Goal: Task Accomplishment & Management: Use online tool/utility

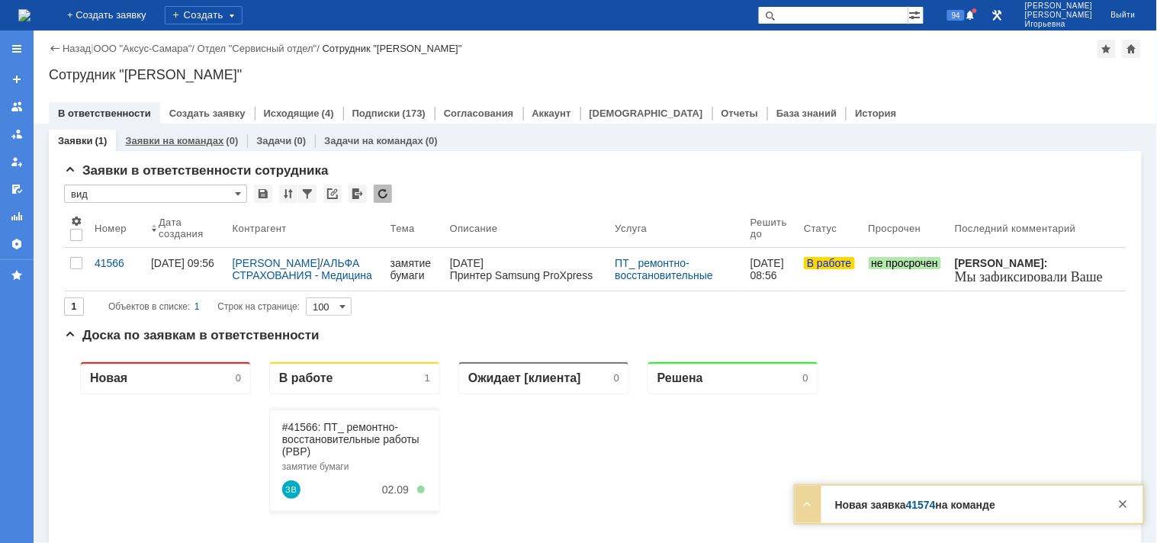
click at [153, 138] on link "Заявки на командах" at bounding box center [174, 140] width 98 height 11
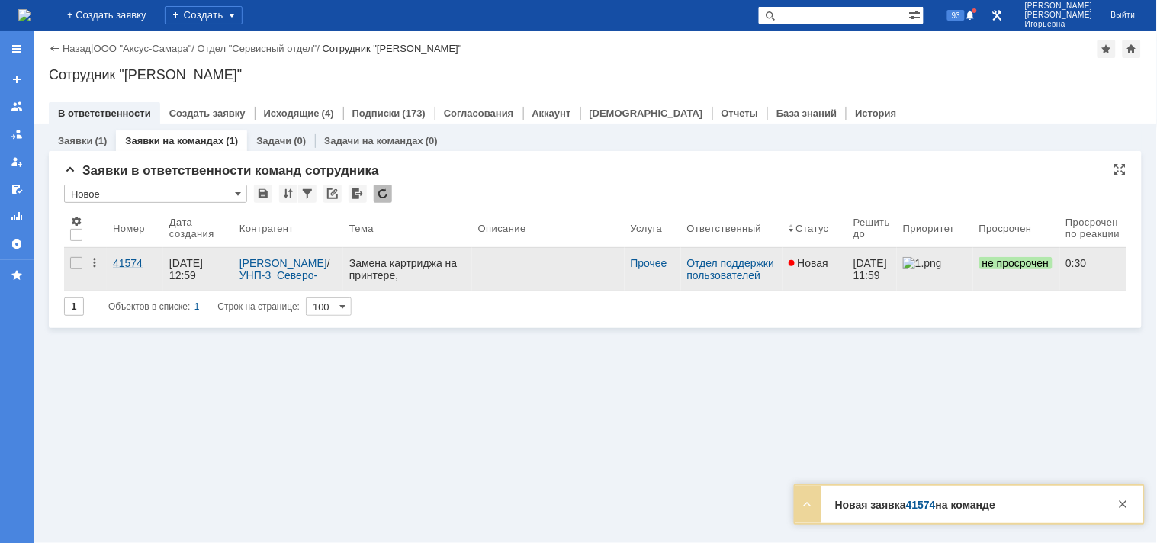
click at [122, 260] on div "41574" at bounding box center [135, 263] width 44 height 12
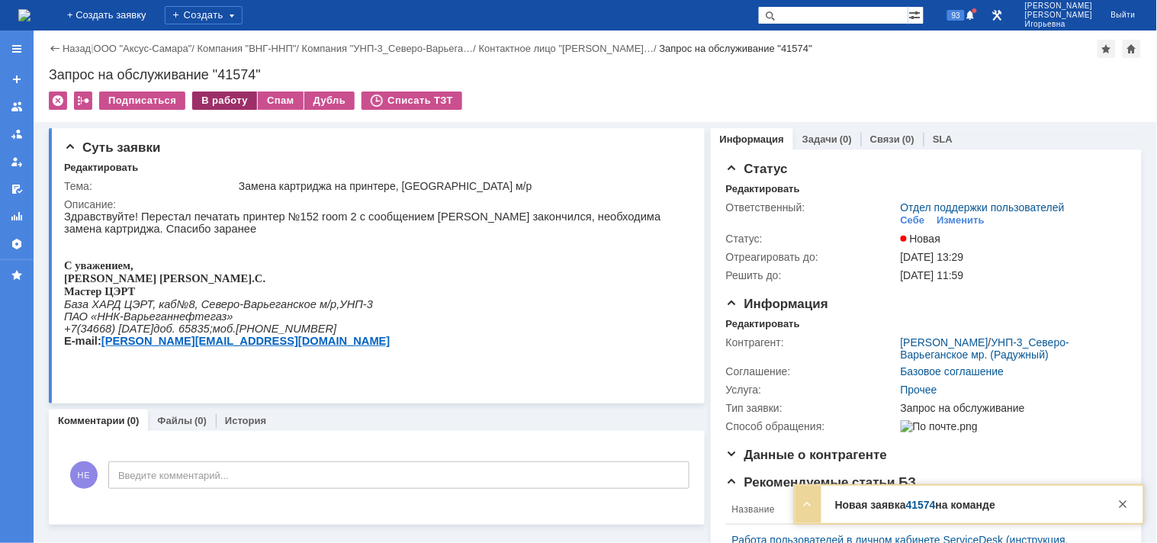
click at [225, 101] on div "В работу" at bounding box center [224, 101] width 65 height 18
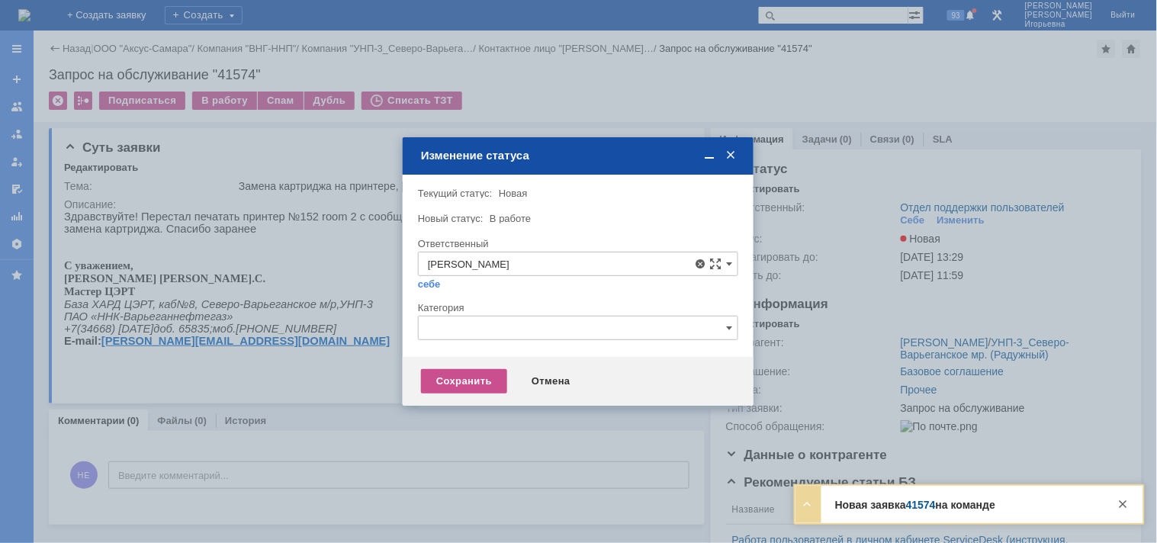
click at [467, 378] on span "[PERSON_NAME]" at bounding box center [578, 374] width 301 height 12
click at [455, 383] on div "Сохранить" at bounding box center [464, 381] width 86 height 24
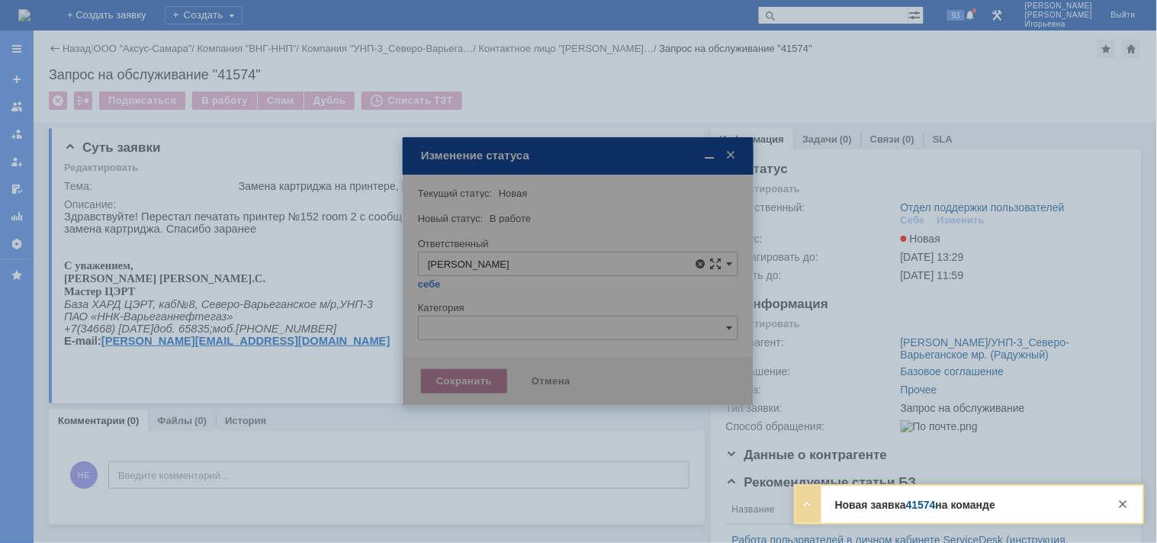
type input "[PERSON_NAME]"
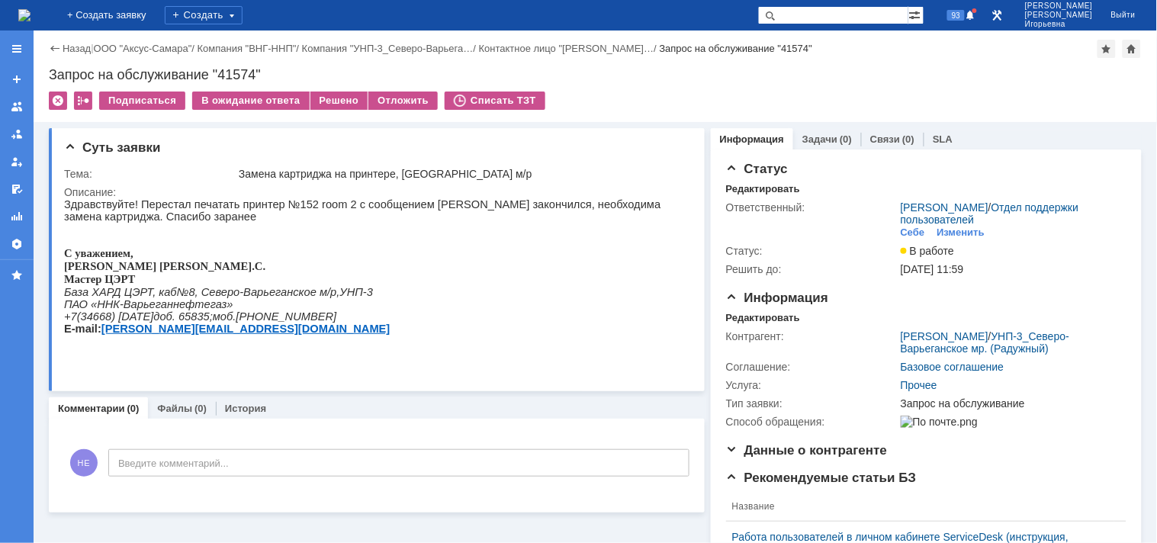
click at [238, 76] on div "Запрос на обслуживание "41574"" at bounding box center [595, 74] width 1093 height 15
copy div "41574"
click at [31, 18] on img at bounding box center [24, 15] width 12 height 12
